Goal: Information Seeking & Learning: Learn about a topic

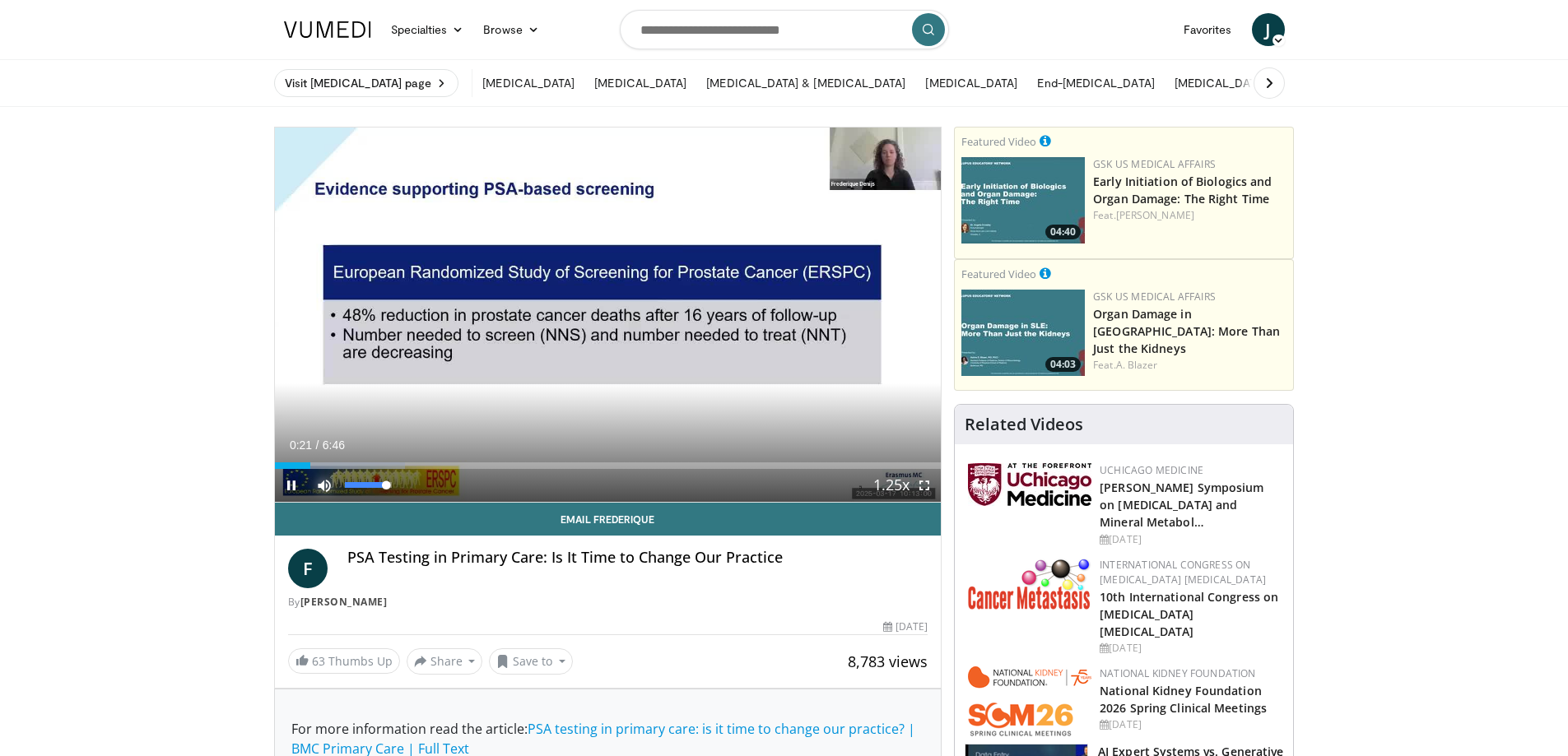
click at [324, 487] on span "Video Player" at bounding box center [324, 486] width 33 height 33
click at [324, 487] on video-js "**********" at bounding box center [608, 315] width 666 height 376
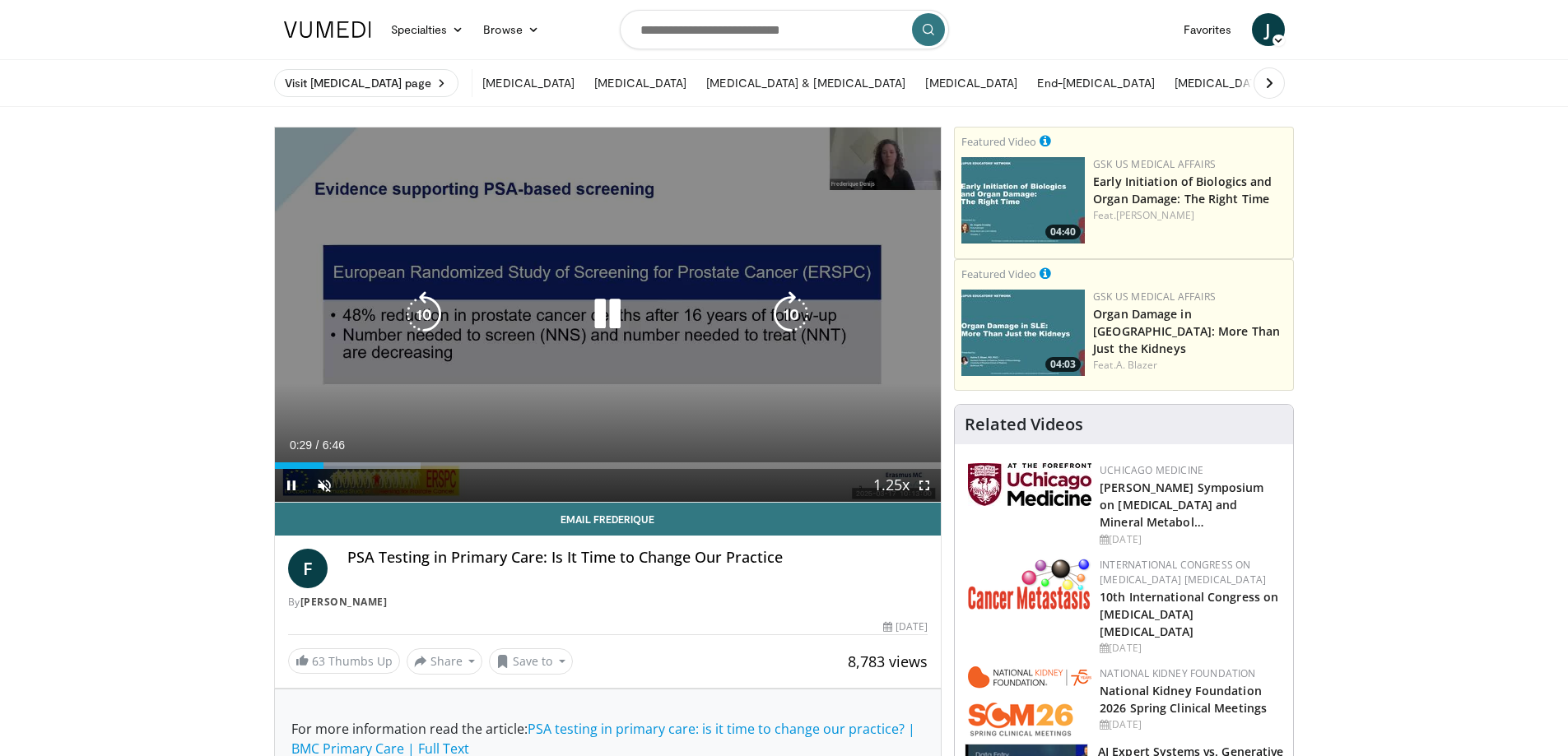
click at [603, 309] on icon "Video Player" at bounding box center [607, 314] width 46 height 46
click at [606, 313] on icon "Video Player" at bounding box center [607, 314] width 46 height 46
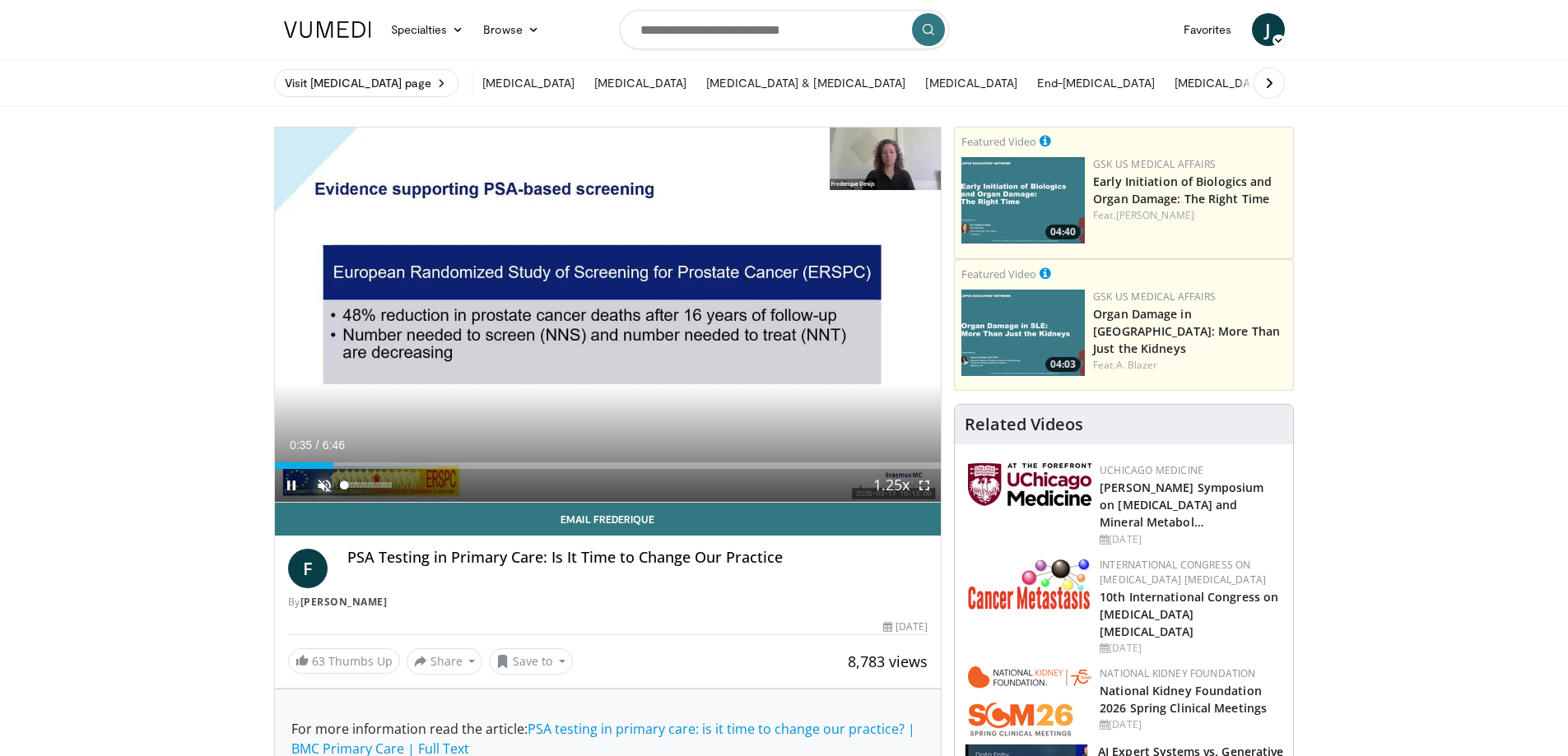
click at [319, 489] on span "Video Player" at bounding box center [324, 486] width 33 height 33
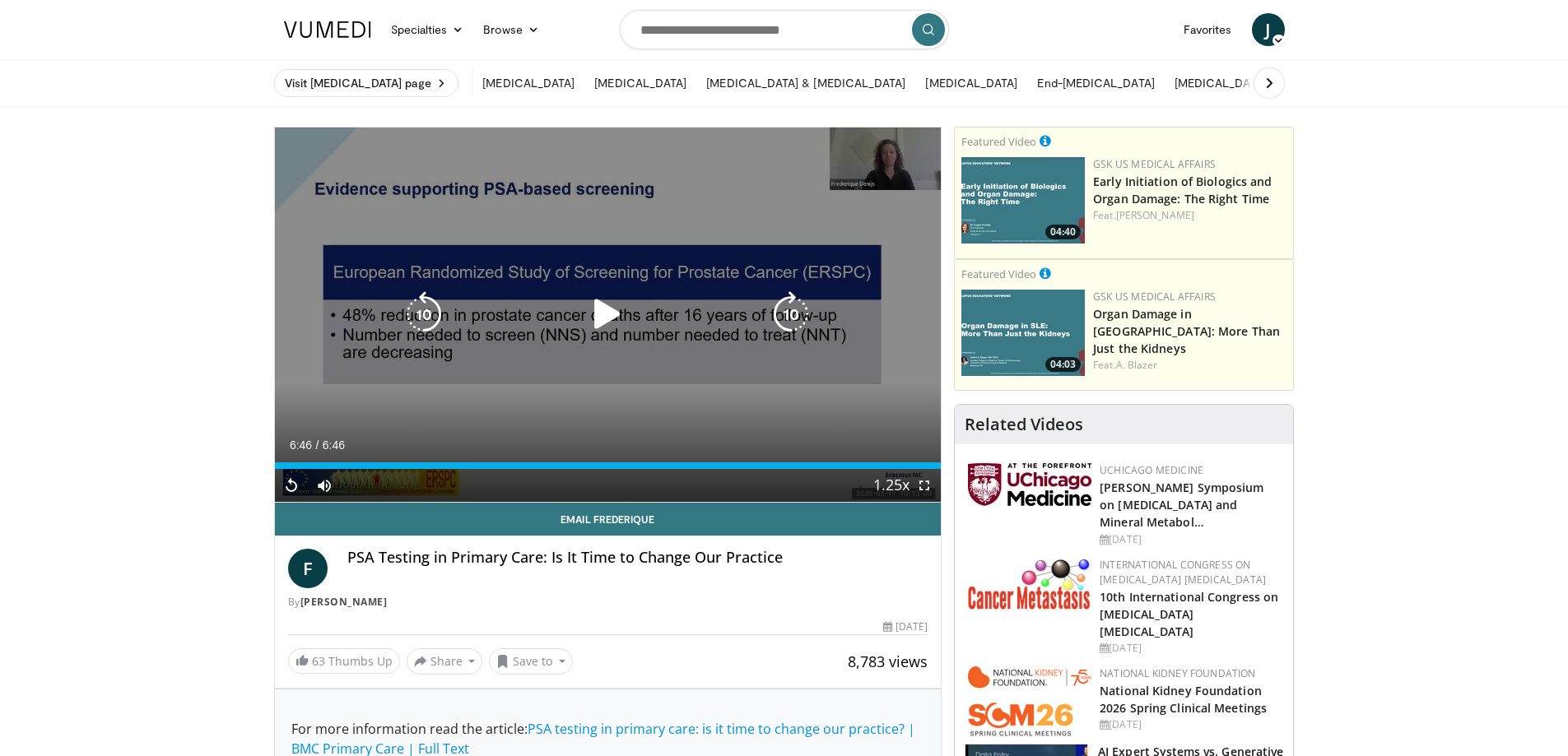
click at [600, 318] on icon "Video Player" at bounding box center [607, 314] width 46 height 46
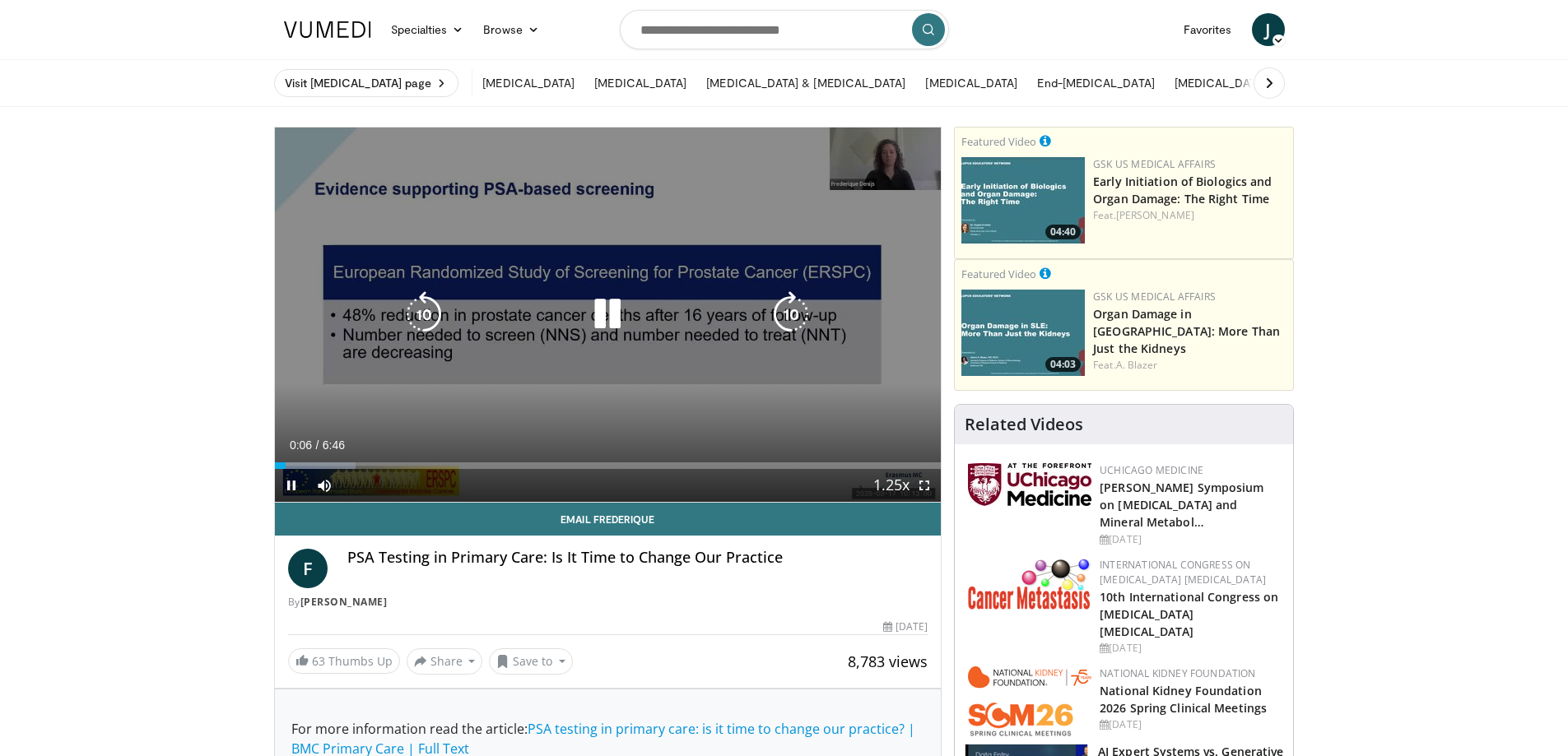
click at [781, 313] on icon "Video Player" at bounding box center [790, 314] width 46 height 46
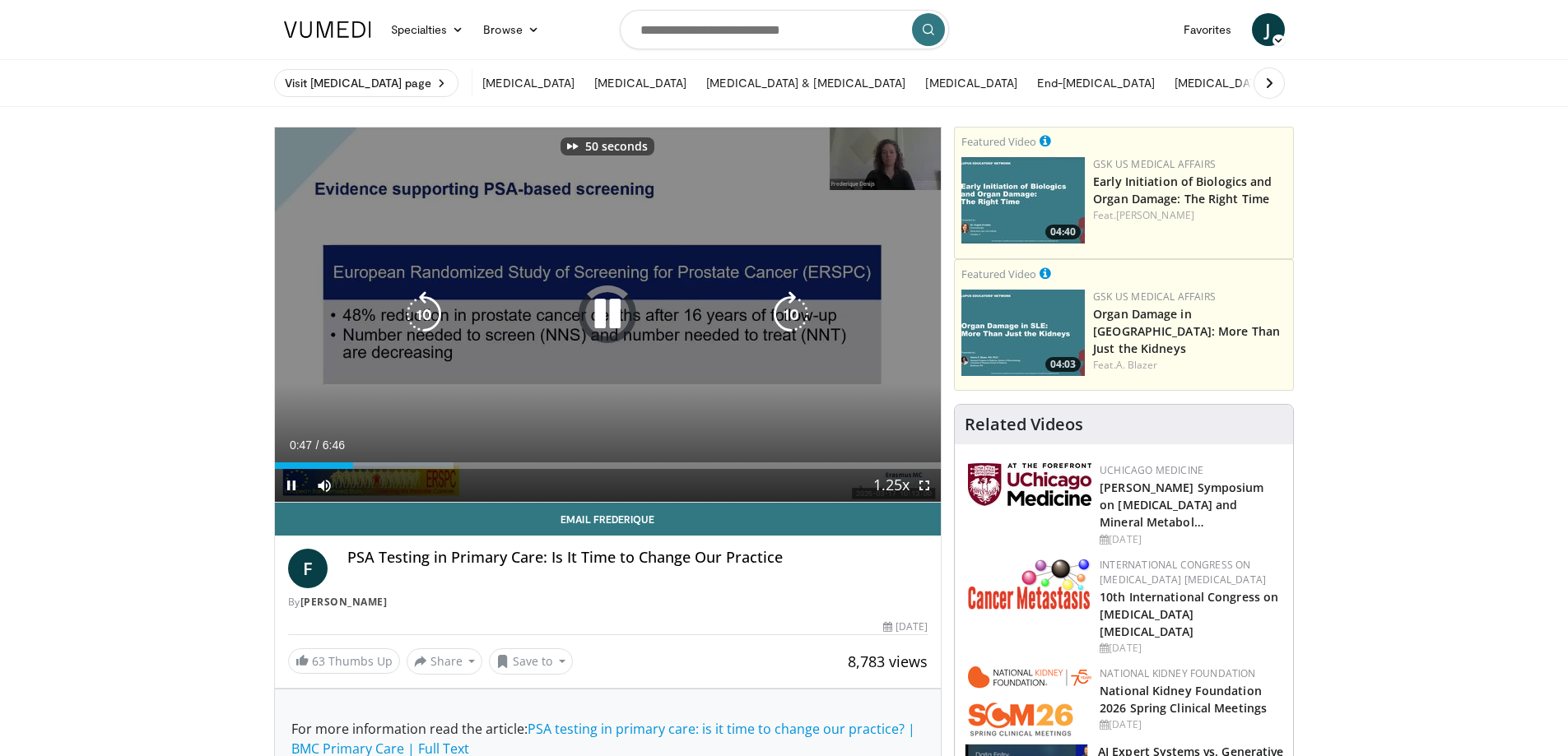
click at [781, 313] on icon "Video Player" at bounding box center [790, 314] width 46 height 46
click at [782, 313] on icon "Video Player" at bounding box center [790, 314] width 46 height 46
click at [786, 313] on icon "Video Player" at bounding box center [790, 314] width 46 height 46
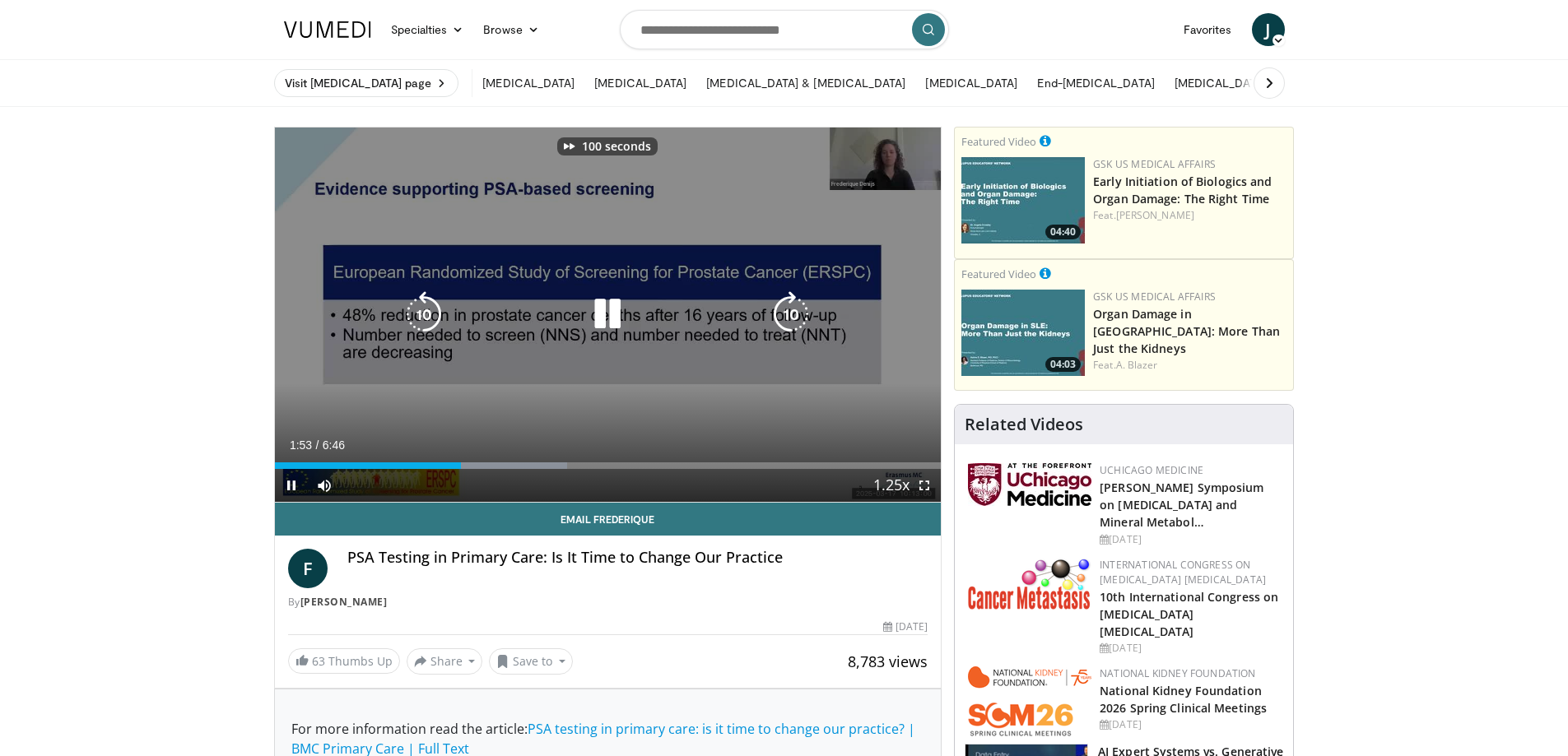
click at [786, 313] on icon "Video Player" at bounding box center [790, 314] width 46 height 46
click at [794, 313] on icon "Video Player" at bounding box center [790, 314] width 46 height 46
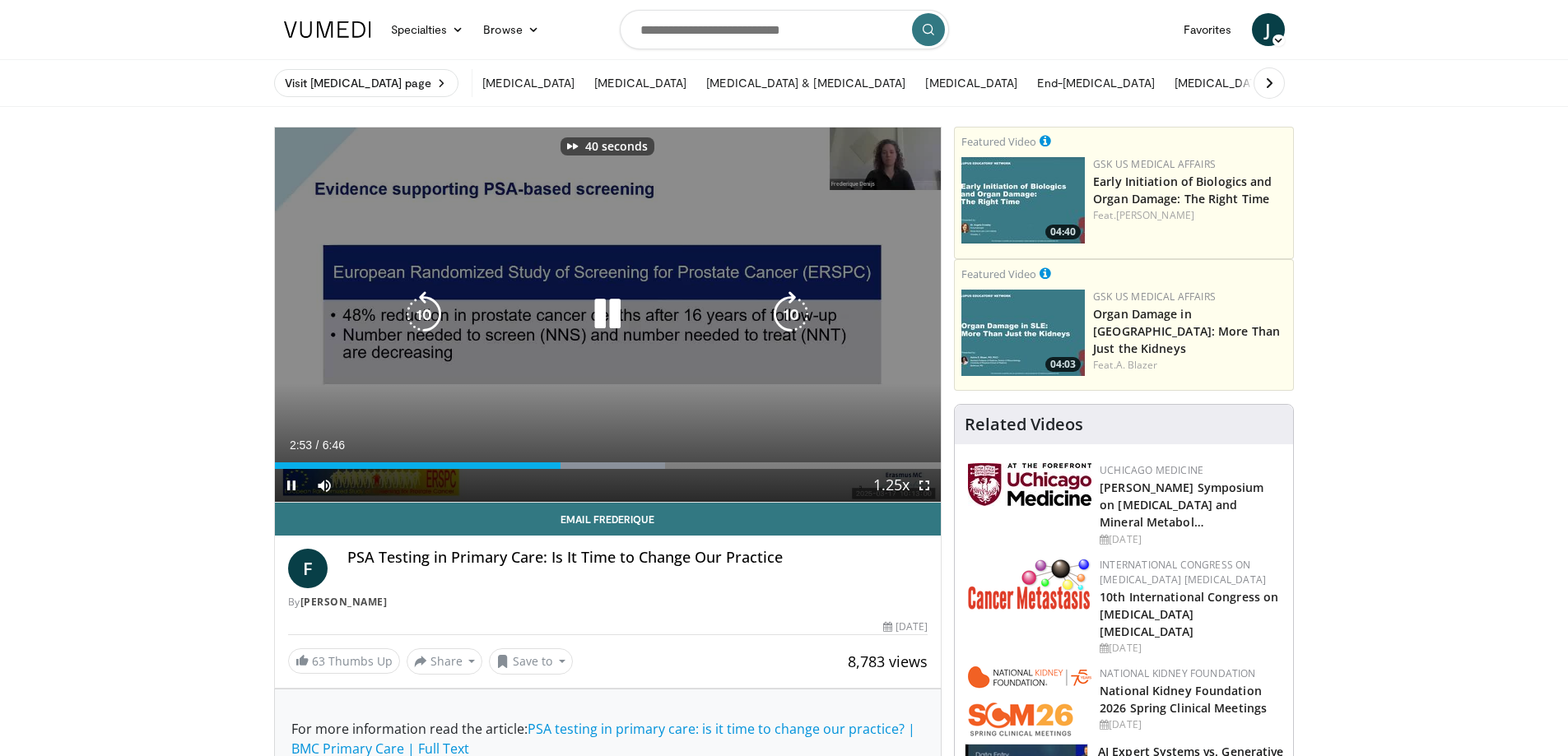
click at [794, 313] on icon "Video Player" at bounding box center [790, 314] width 46 height 46
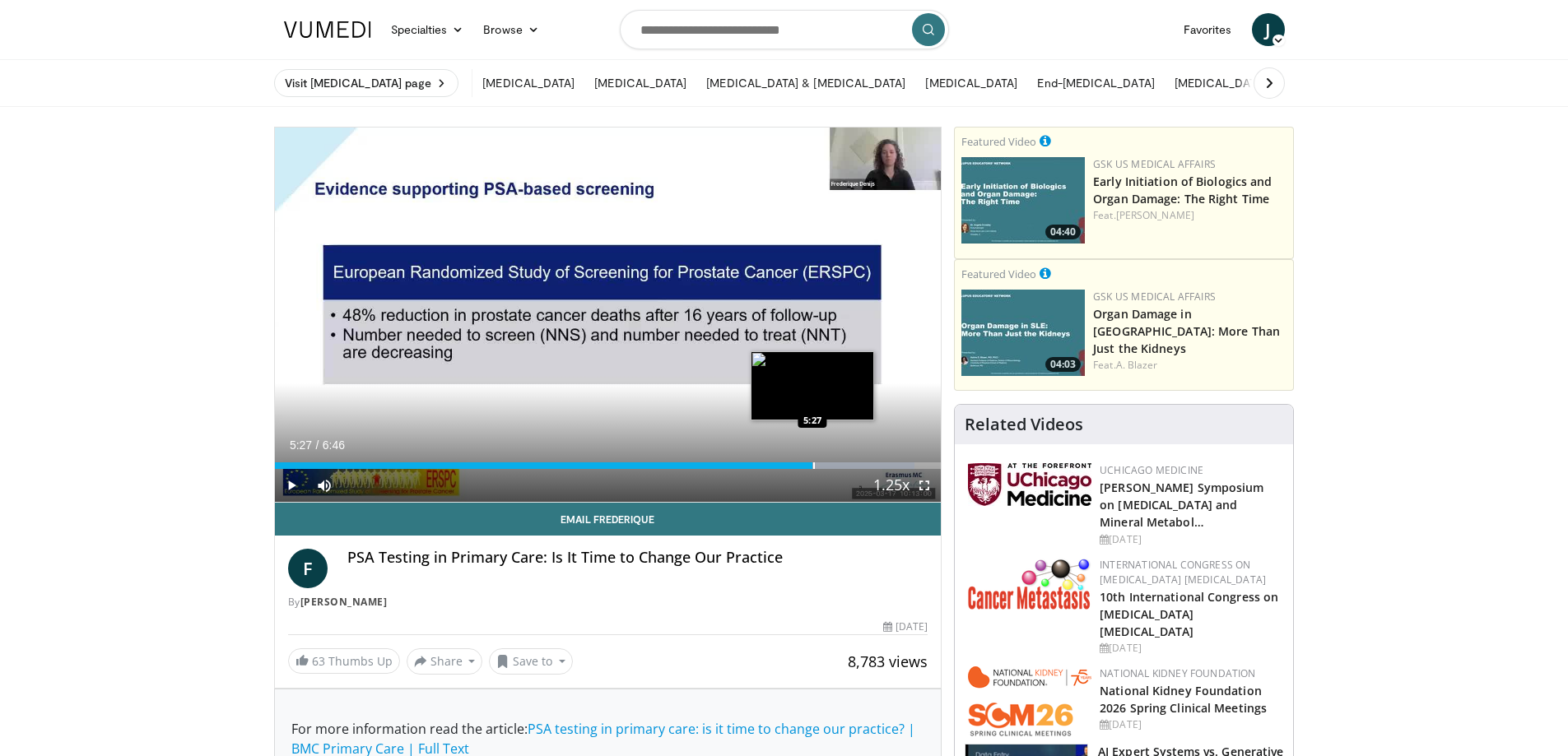
drag, startPoint x: 577, startPoint y: 464, endPoint x: 813, endPoint y: 465, distance: 236.0
click at [813, 465] on div "Progress Bar" at bounding box center [814, 465] width 2 height 7
drag, startPoint x: 909, startPoint y: 465, endPoint x: 700, endPoint y: 470, distance: 209.1
click at [700, 470] on div "Current Time 4:19 / Duration 6:46 Play Skip Backward Skip Forward Mute 100% Loa…" at bounding box center [608, 486] width 666 height 33
click at [292, 479] on video-js "**********" at bounding box center [608, 315] width 666 height 376
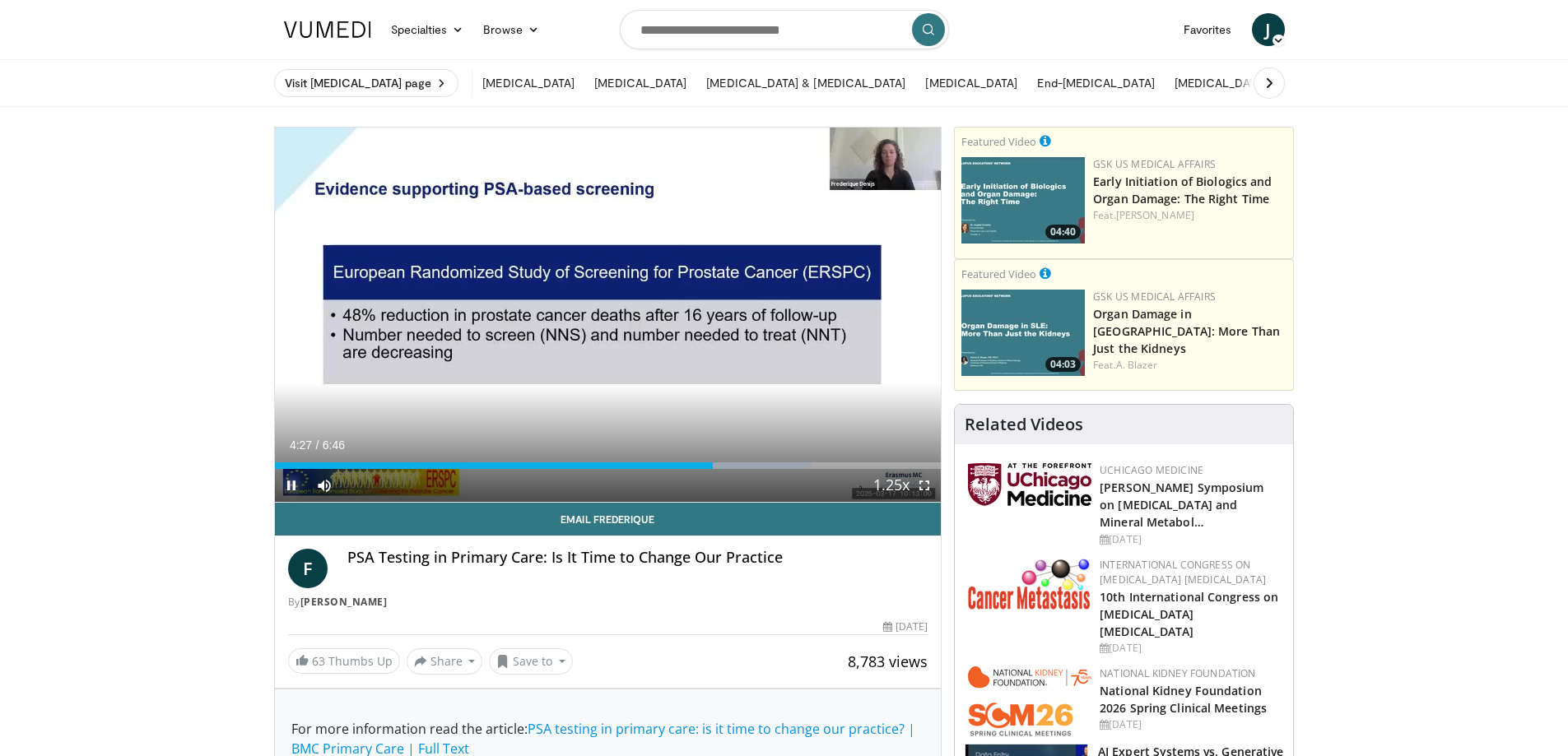
click at [292, 483] on span "Video Player" at bounding box center [292, 486] width 33 height 33
click at [922, 481] on span "Video Player" at bounding box center [924, 486] width 33 height 33
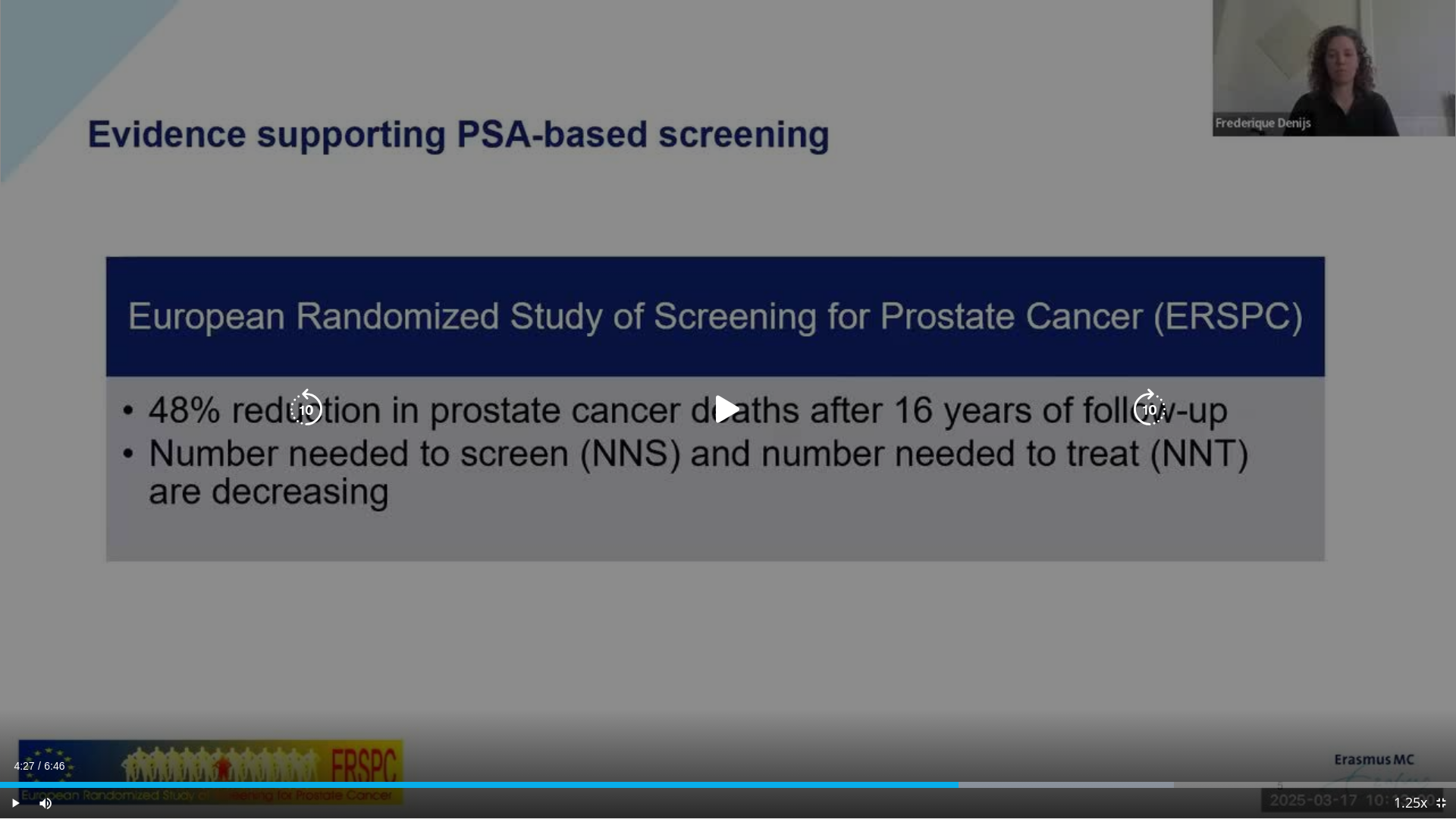
click at [1312, 206] on div "50 seconds Tap to unmute" at bounding box center [728, 409] width 1456 height 818
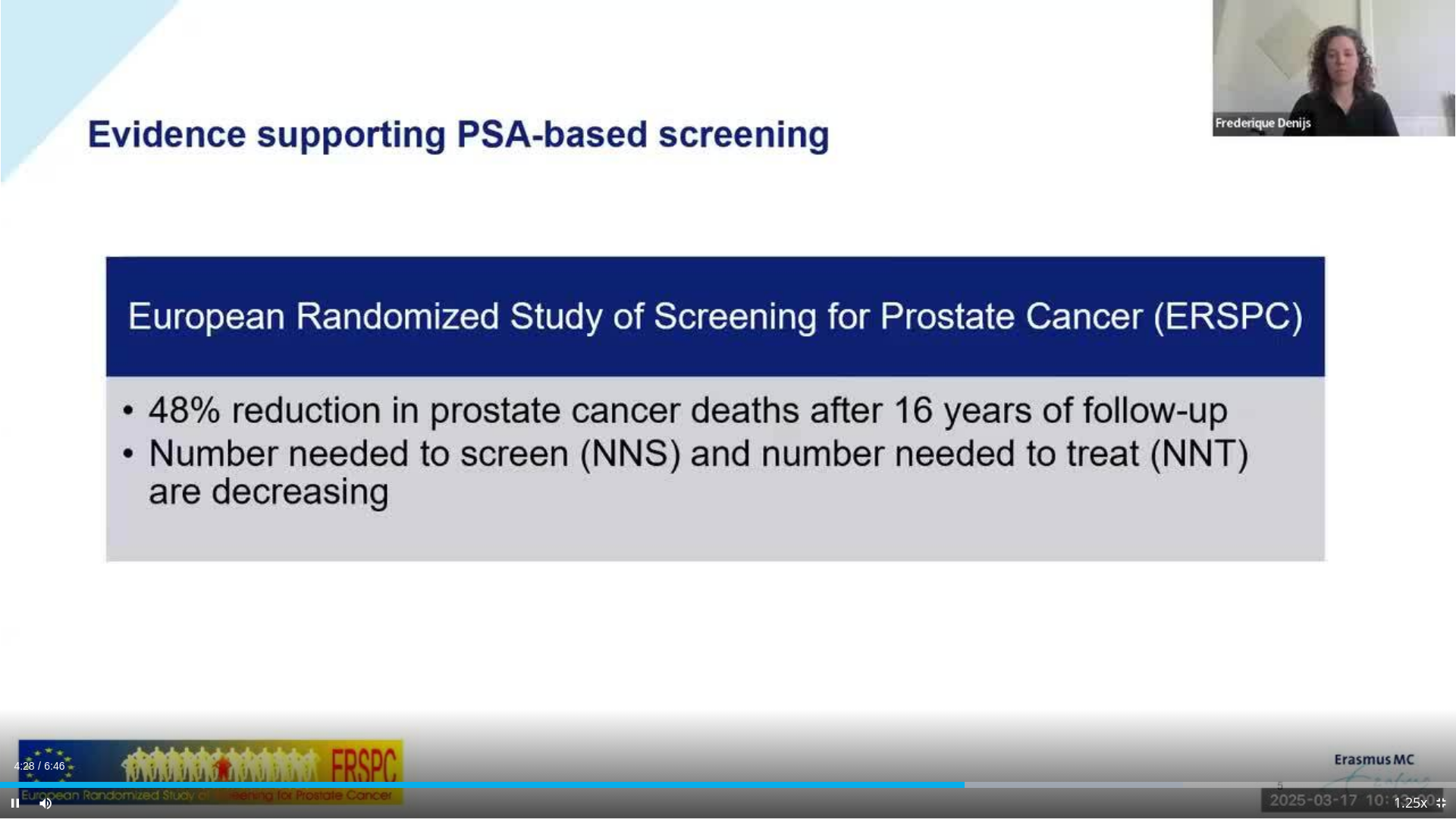
click at [1437, 696] on span "Video Player" at bounding box center [1441, 803] width 31 height 31
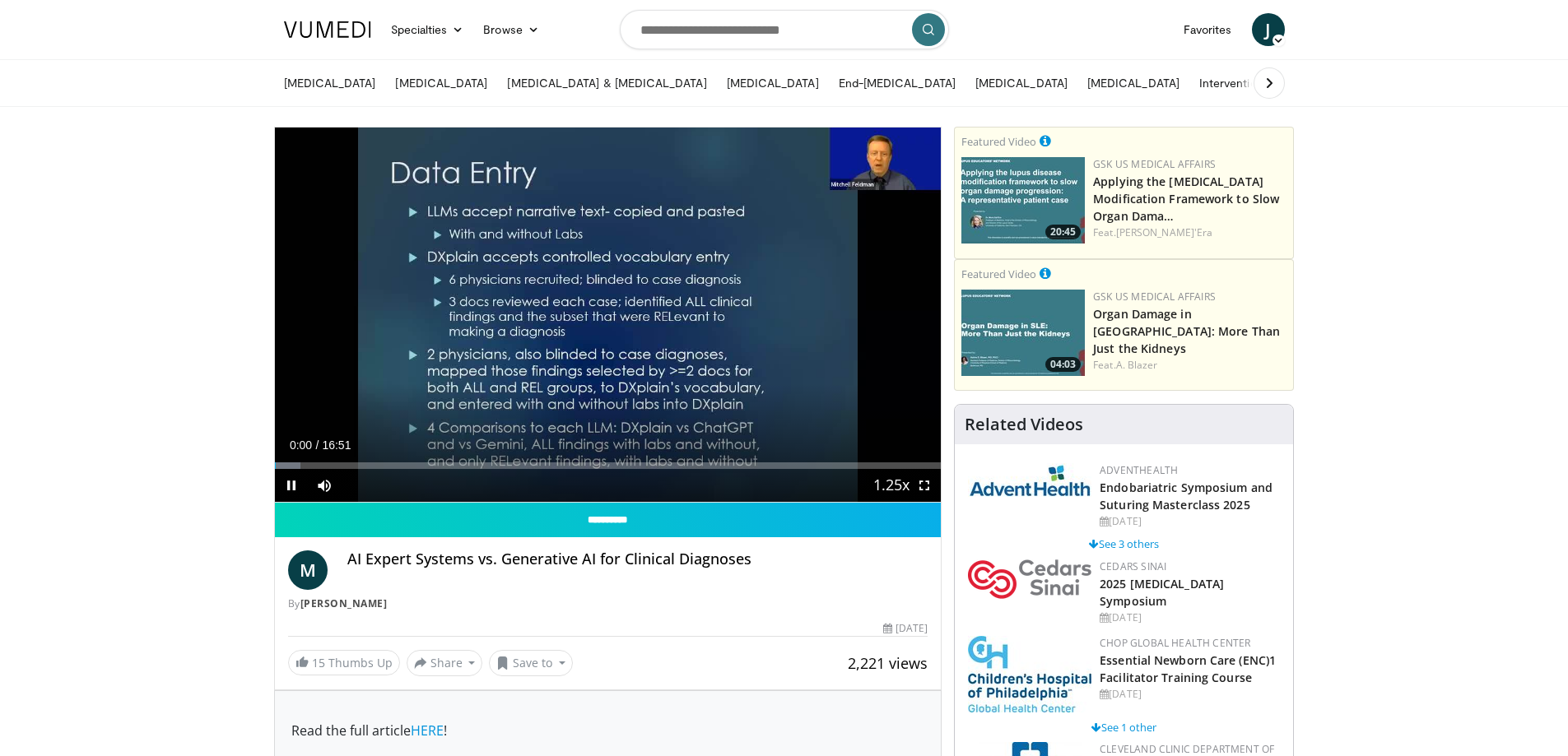
drag, startPoint x: 1414, startPoint y: 280, endPoint x: 1318, endPoint y: 294, distance: 97.0
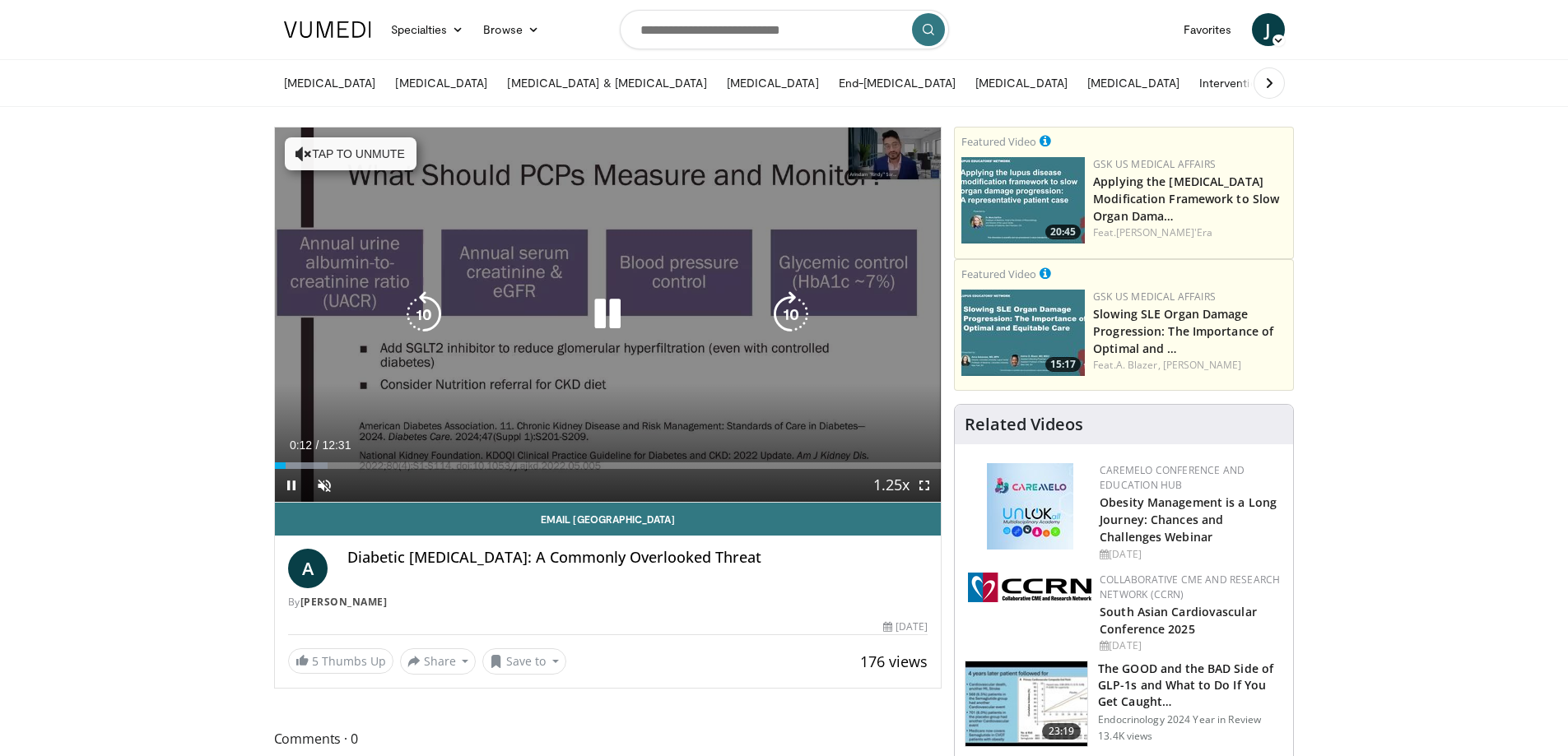
click at [364, 150] on button "Tap to unmute" at bounding box center [350, 154] width 132 height 33
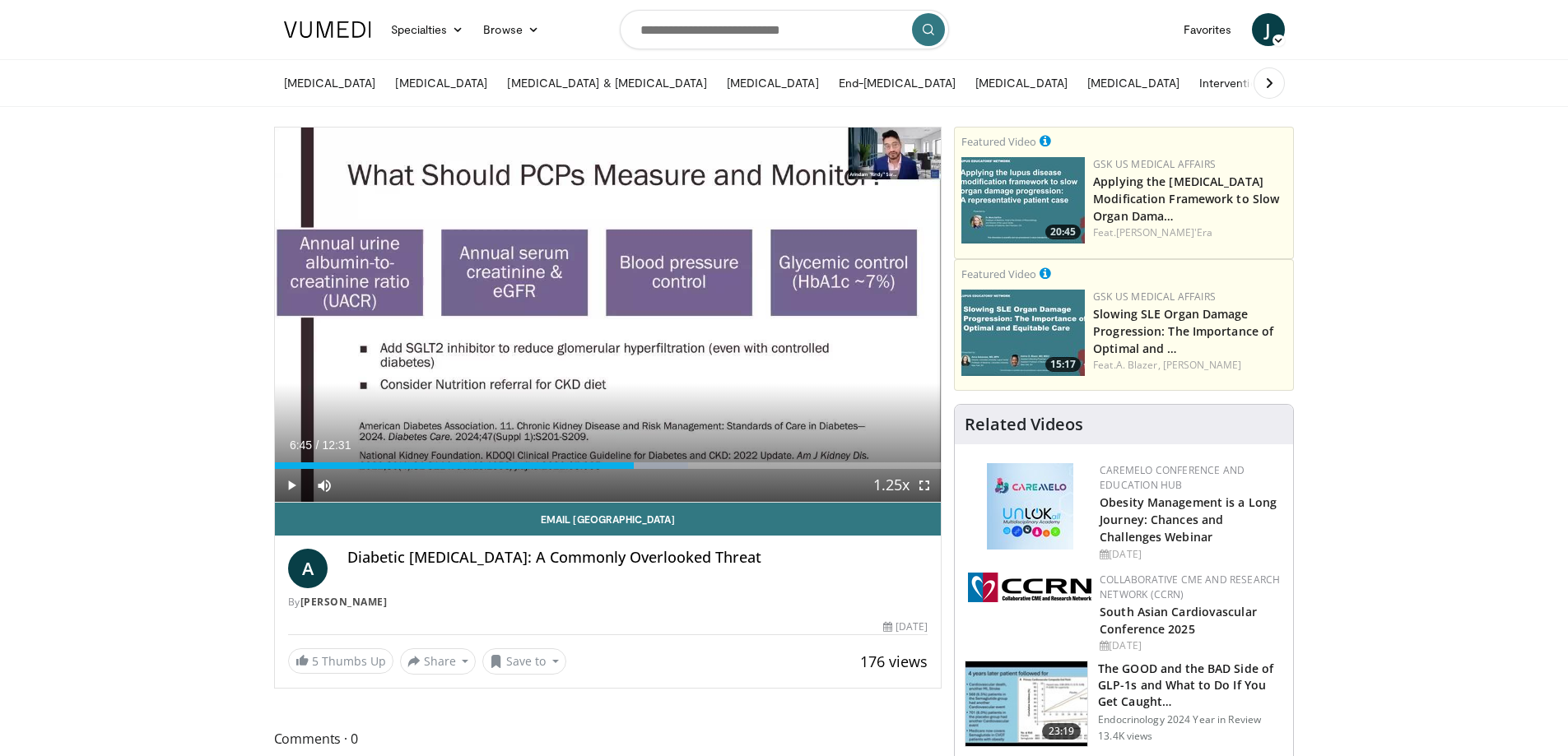
drag, startPoint x: 620, startPoint y: 467, endPoint x: 634, endPoint y: 467, distance: 14.0
click at [634, 467] on div "Loaded : 62.07% 06:44 06:45" at bounding box center [608, 465] width 666 height 7
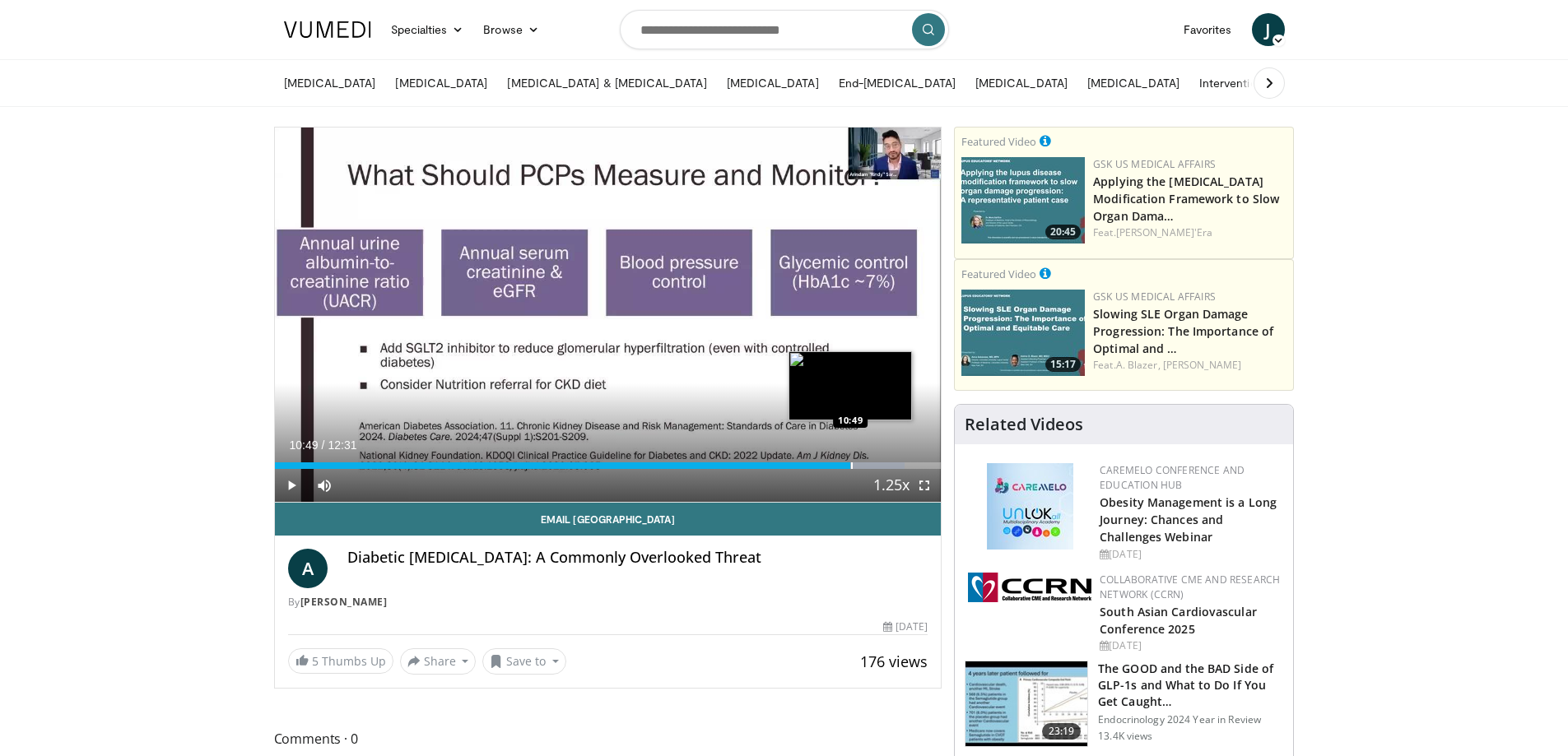
drag, startPoint x: 797, startPoint y: 466, endPoint x: 850, endPoint y: 466, distance: 53.0
click at [851, 466] on div "Progress Bar" at bounding box center [852, 465] width 2 height 7
drag, startPoint x: 870, startPoint y: 466, endPoint x: 897, endPoint y: 469, distance: 27.2
click at [897, 469] on div "Current Time 11:40 / Duration 12:31 Play Skip Backward Skip Forward Mute Loaded…" at bounding box center [608, 486] width 666 height 33
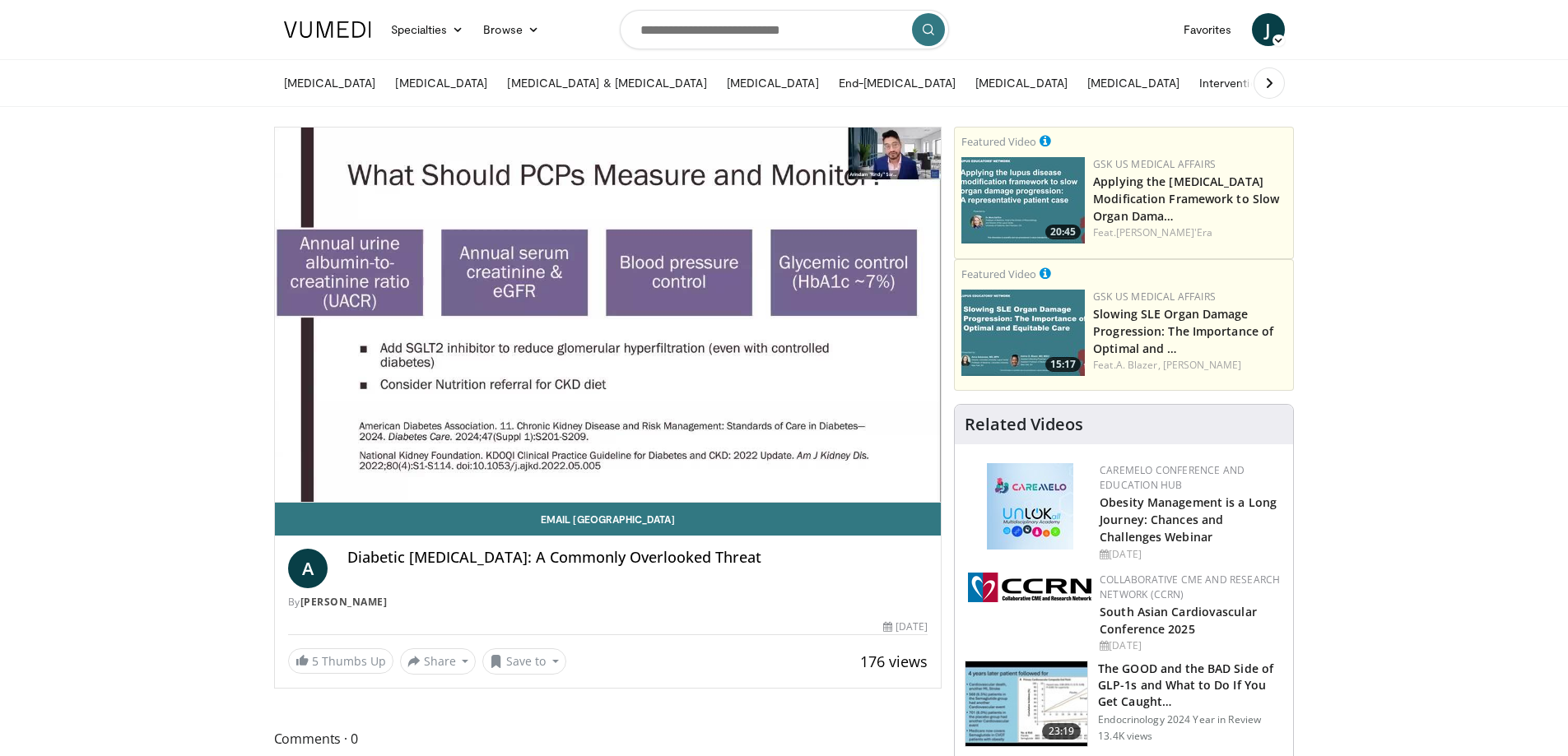
click at [608, 313] on div "10 seconds Tap to unmute" at bounding box center [608, 315] width 666 height 375
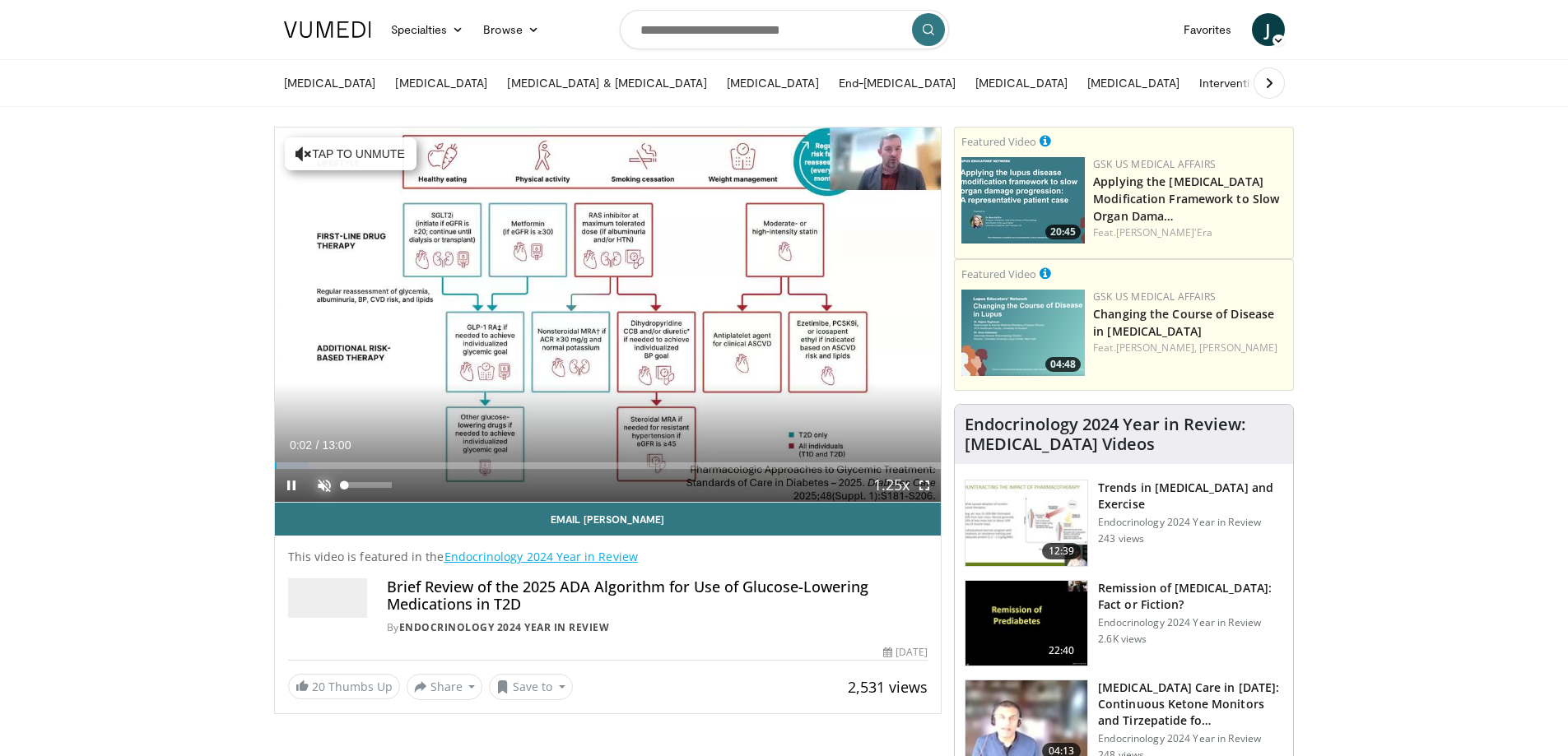
click at [326, 486] on span "Video Player" at bounding box center [324, 486] width 33 height 33
click at [287, 486] on span "Video Player" at bounding box center [292, 486] width 33 height 33
